Goal: Navigation & Orientation: Find specific page/section

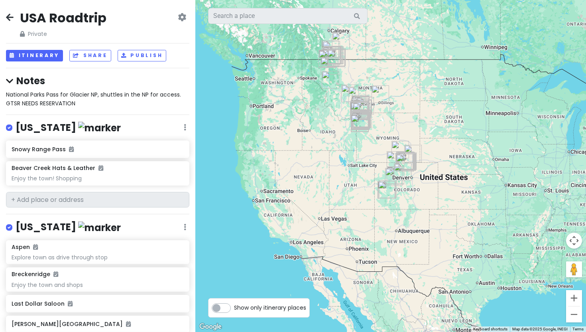
click at [8, 15] on icon at bounding box center [10, 17] width 8 height 6
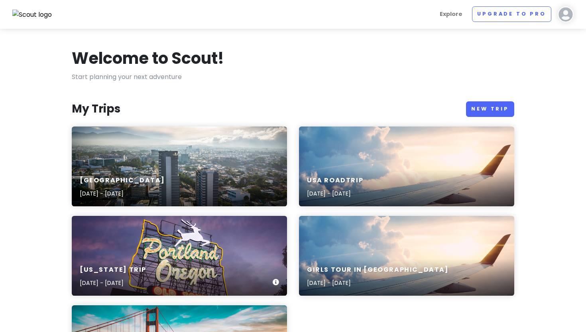
click at [188, 261] on div "[US_STATE] Trip [DATE] - [DATE]" at bounding box center [179, 276] width 215 height 38
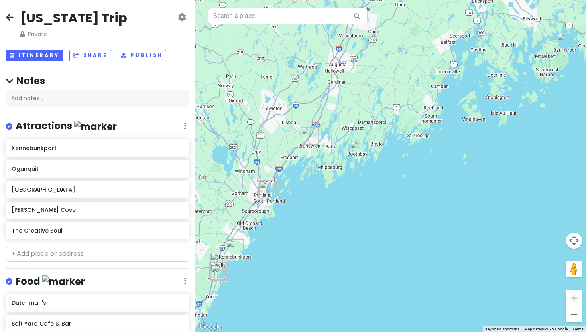
click at [12, 16] on icon at bounding box center [10, 17] width 8 height 6
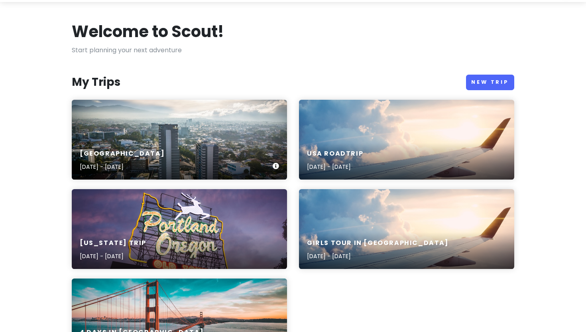
scroll to position [27, 0]
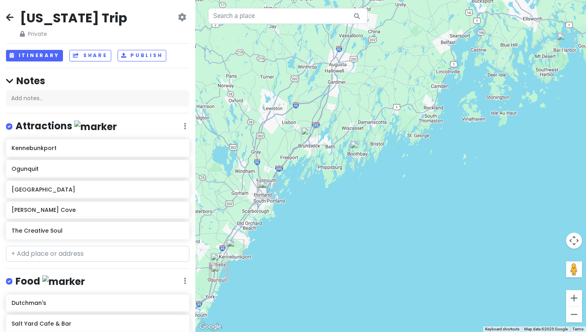
click at [18, 18] on div "[US_STATE] Trip Private Change Dates Make a Copy Delete Trip Go Pro ⚡️ Give Fee…" at bounding box center [97, 24] width 183 height 29
click at [8, 18] on icon at bounding box center [10, 17] width 8 height 6
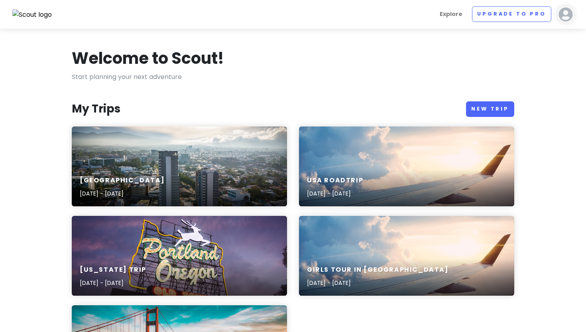
click at [569, 11] on img at bounding box center [565, 14] width 16 height 16
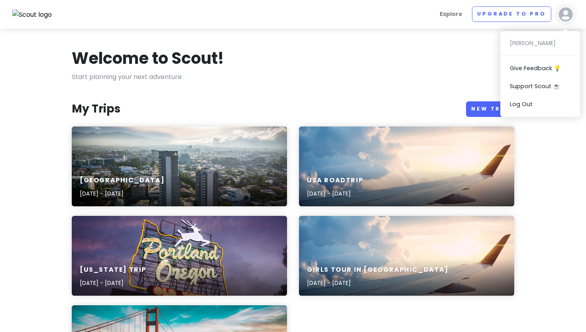
click at [398, 73] on p "Start planning your next adventure" at bounding box center [293, 77] width 442 height 10
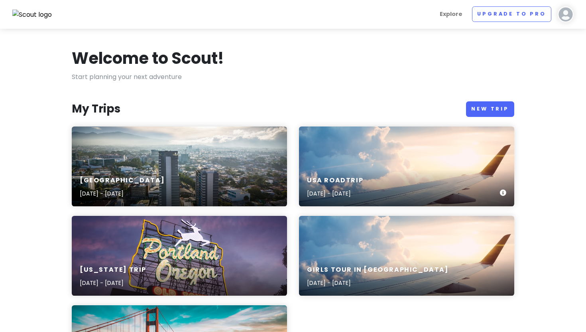
click at [459, 155] on div "USA Roadtrip [DATE] - [DATE]" at bounding box center [406, 166] width 215 height 80
